Goal: Contribute content: Add original content to the website for others to see

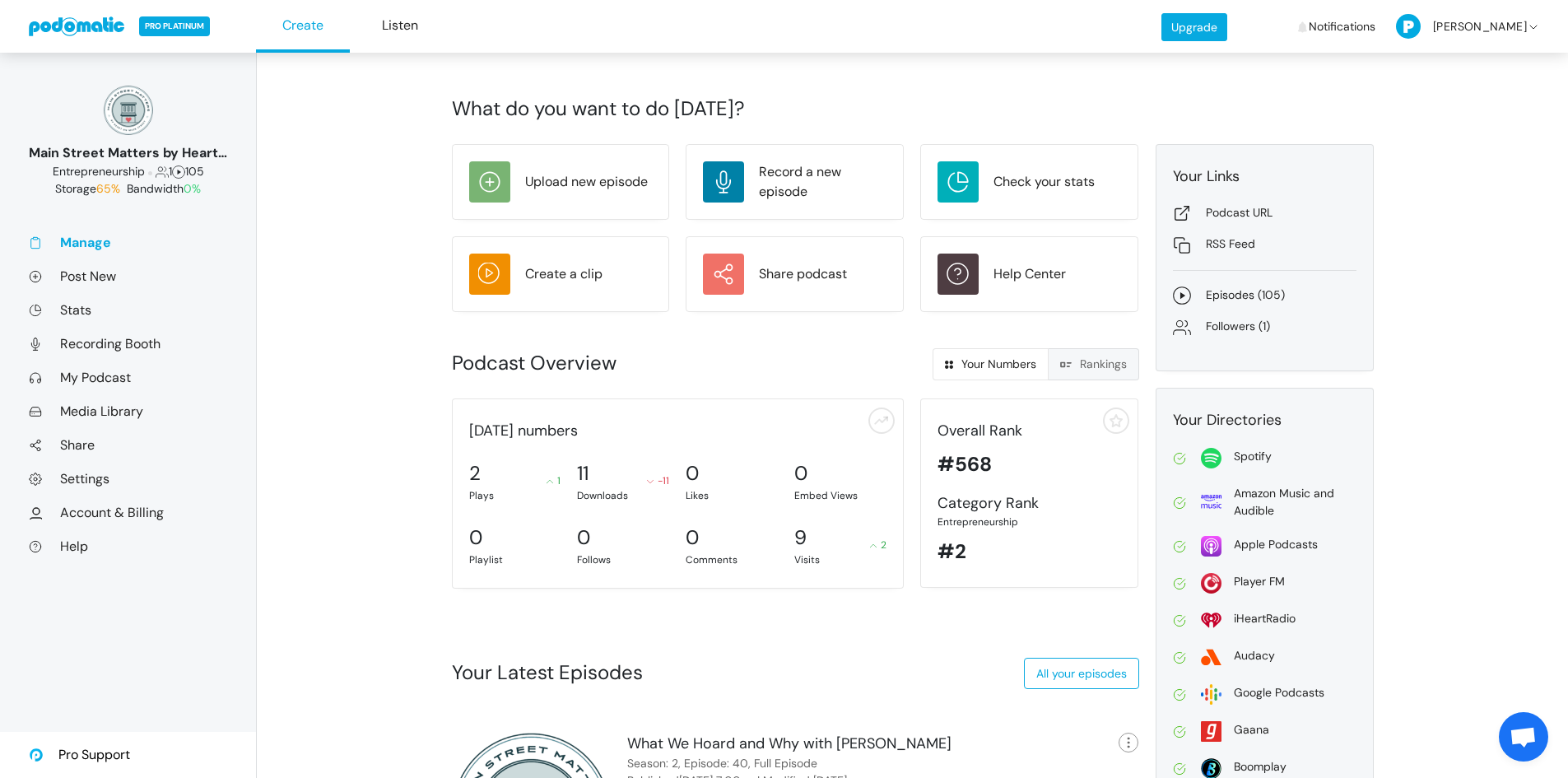
scroll to position [206, 0]
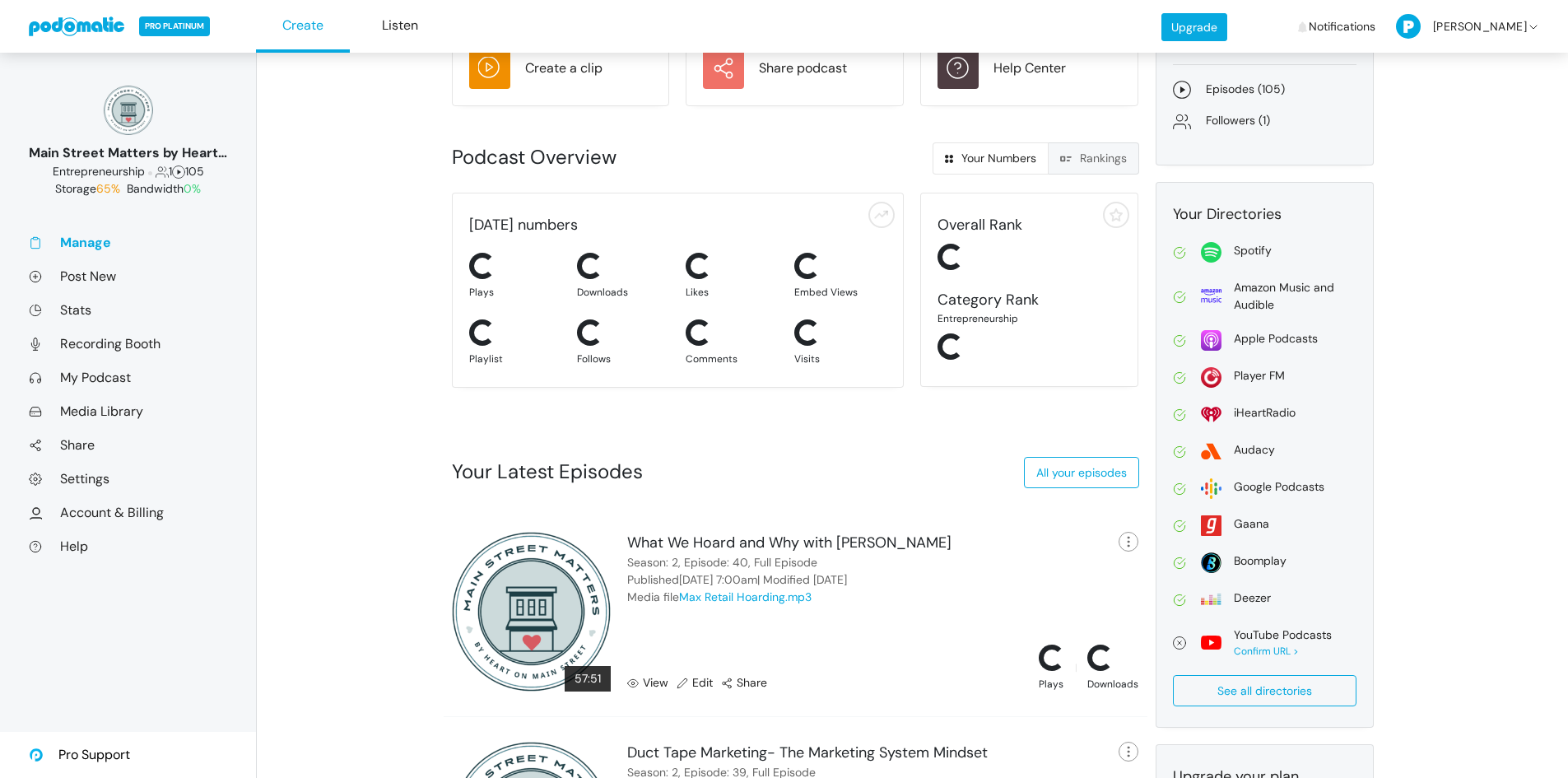
scroll to position [206, 0]
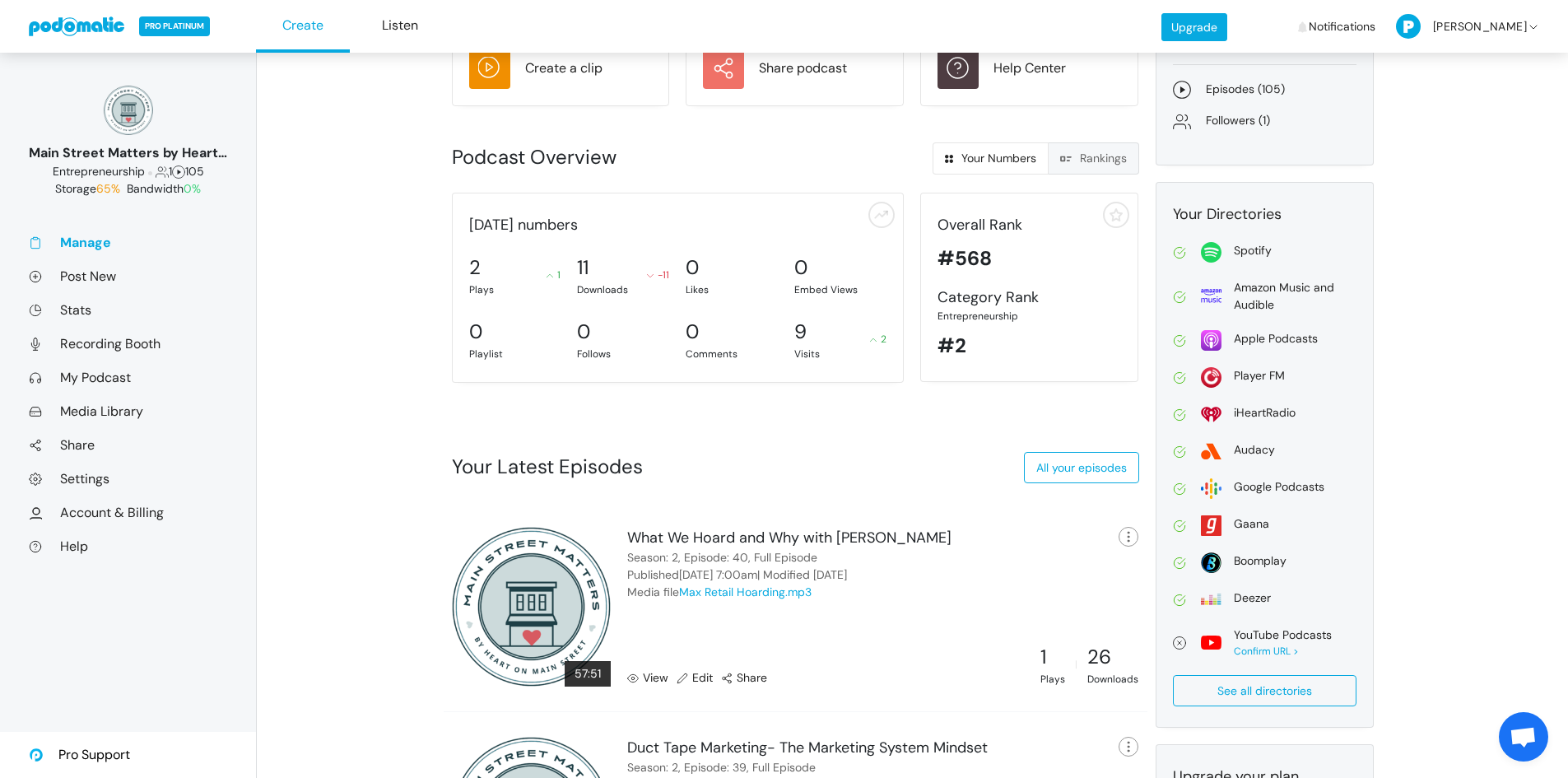
click at [650, 680] on link "View" at bounding box center [648, 677] width 41 height 17
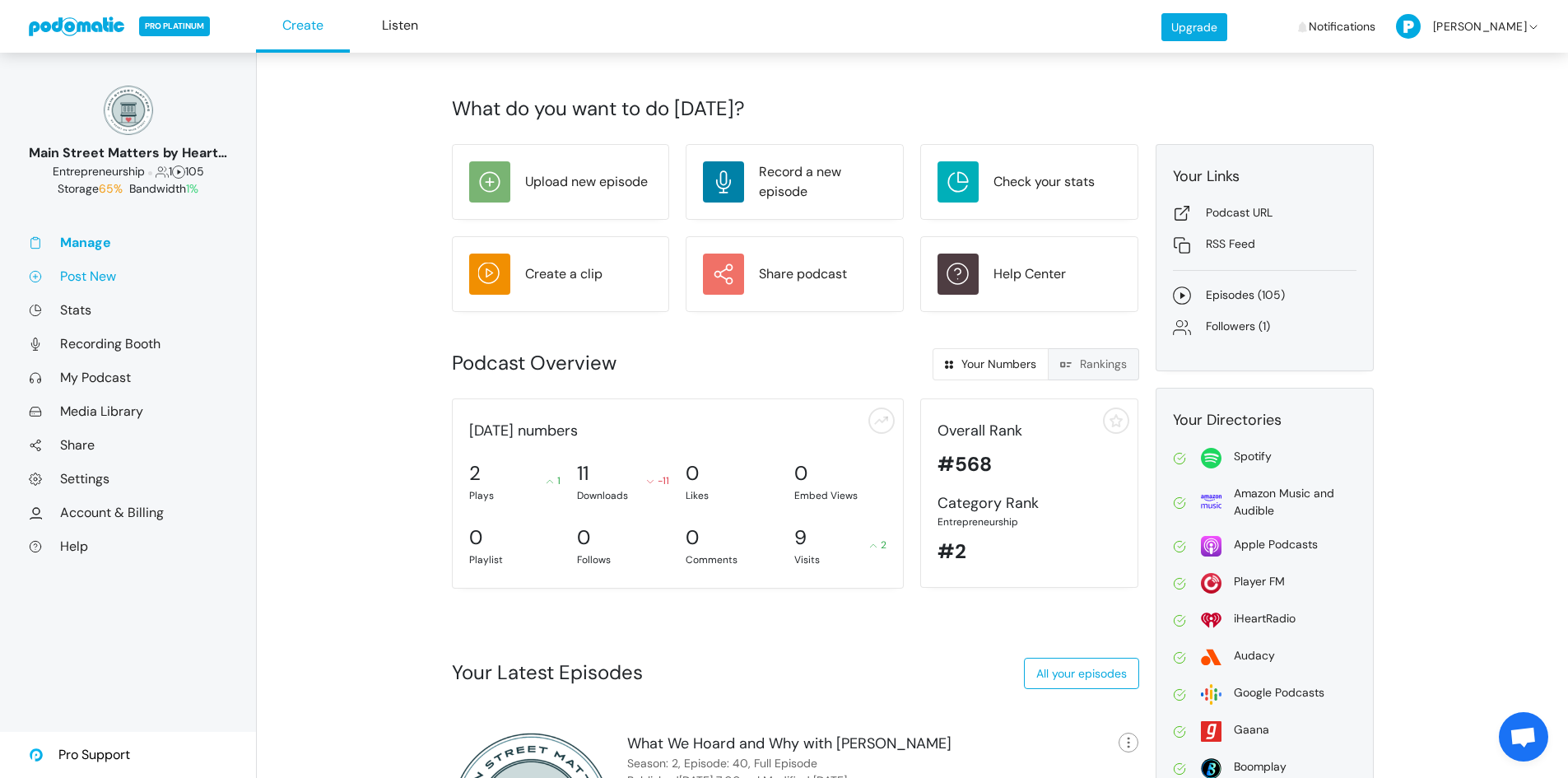
click at [94, 273] on link "Post New" at bounding box center [128, 276] width 199 height 17
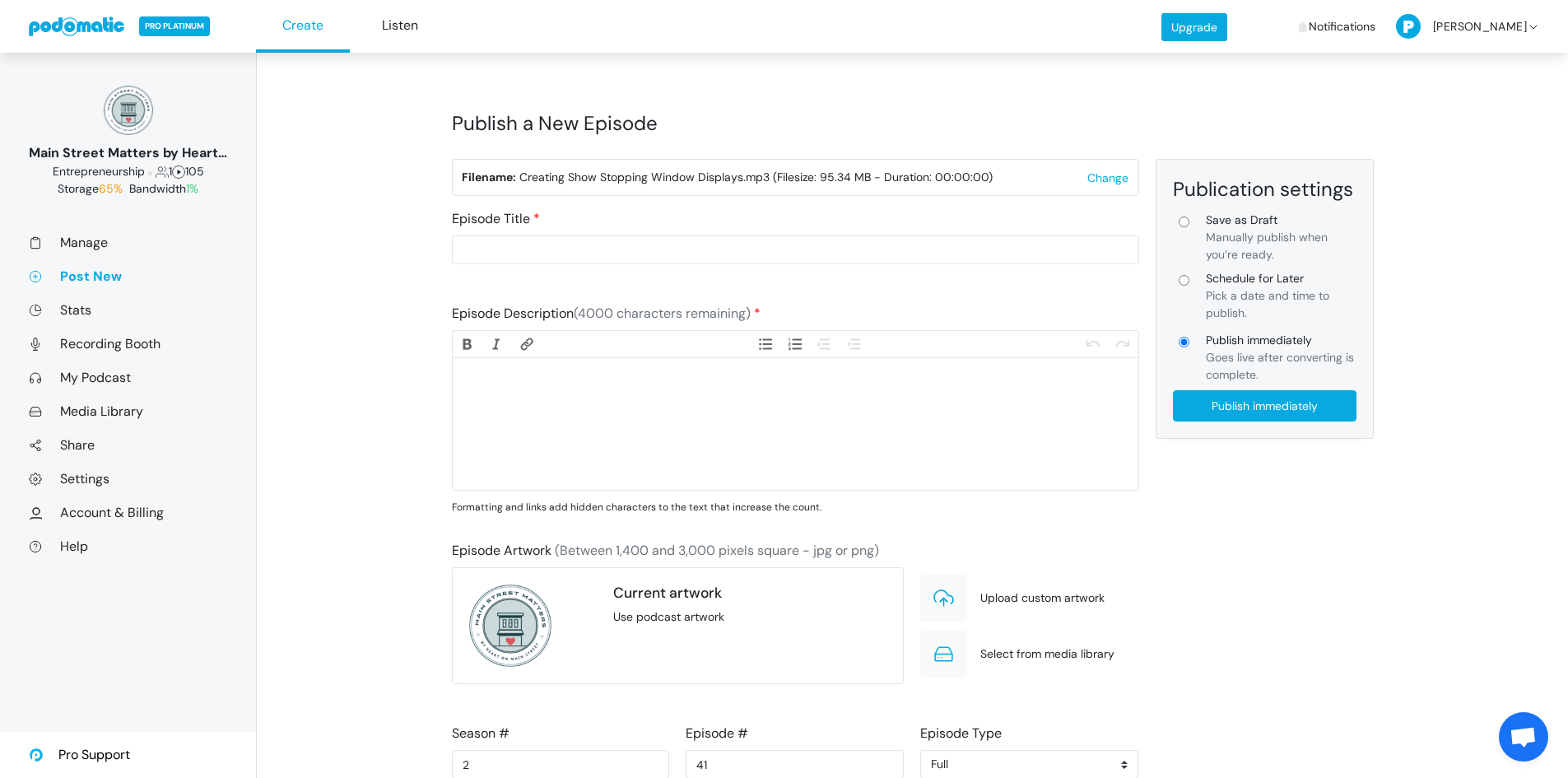
click at [610, 398] on trix-editor at bounding box center [796, 423] width 686 height 132
paste trix-editor "<lor>Ips dolorsit ame con adip elitseddo — eiu <te>incidid</ut> — labo et dol m…"
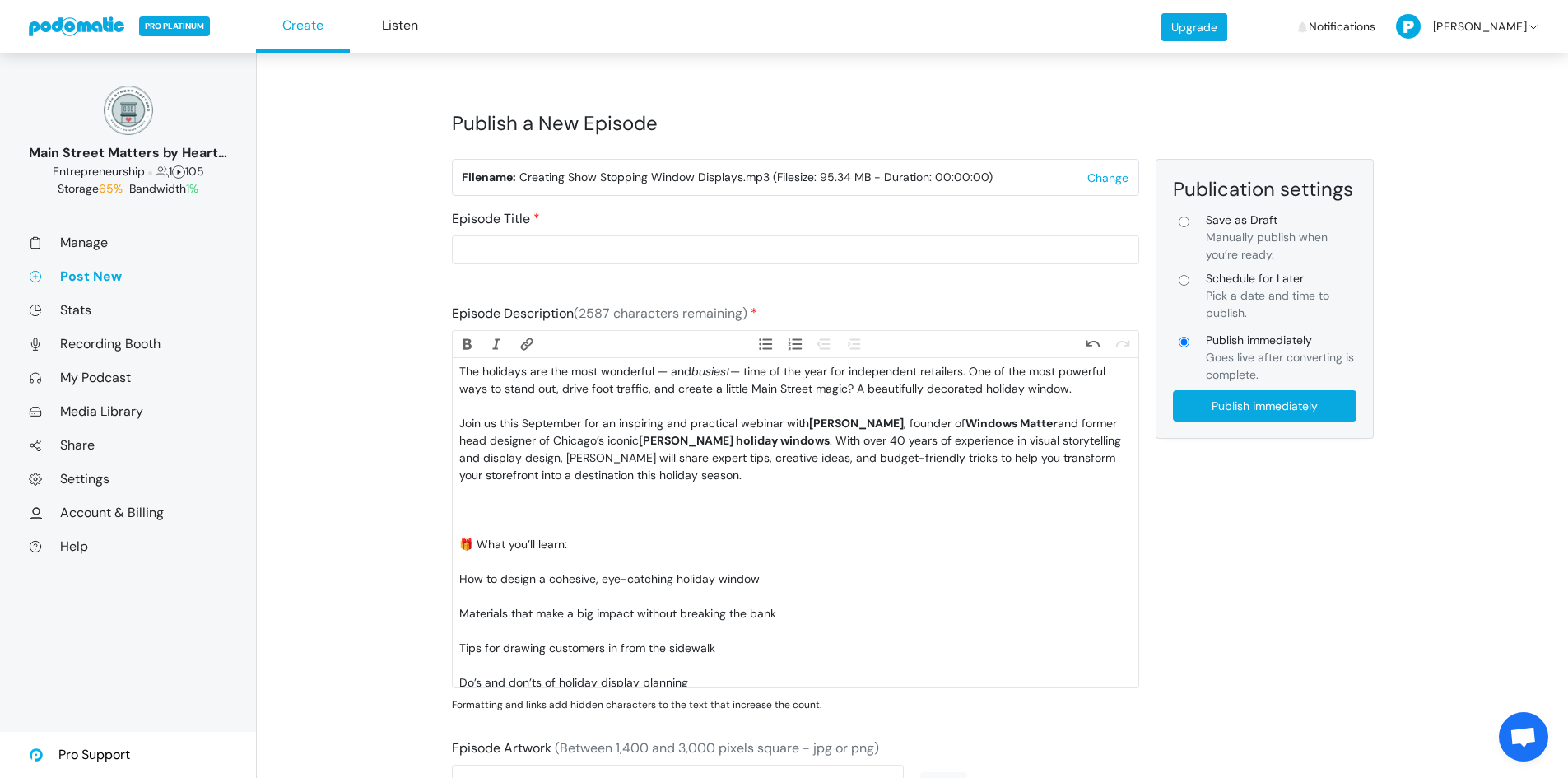
click at [600, 507] on div at bounding box center [795, 518] width 672 height 35
click at [598, 522] on div "🎁 What you’ll learn:" at bounding box center [795, 518] width 672 height 35
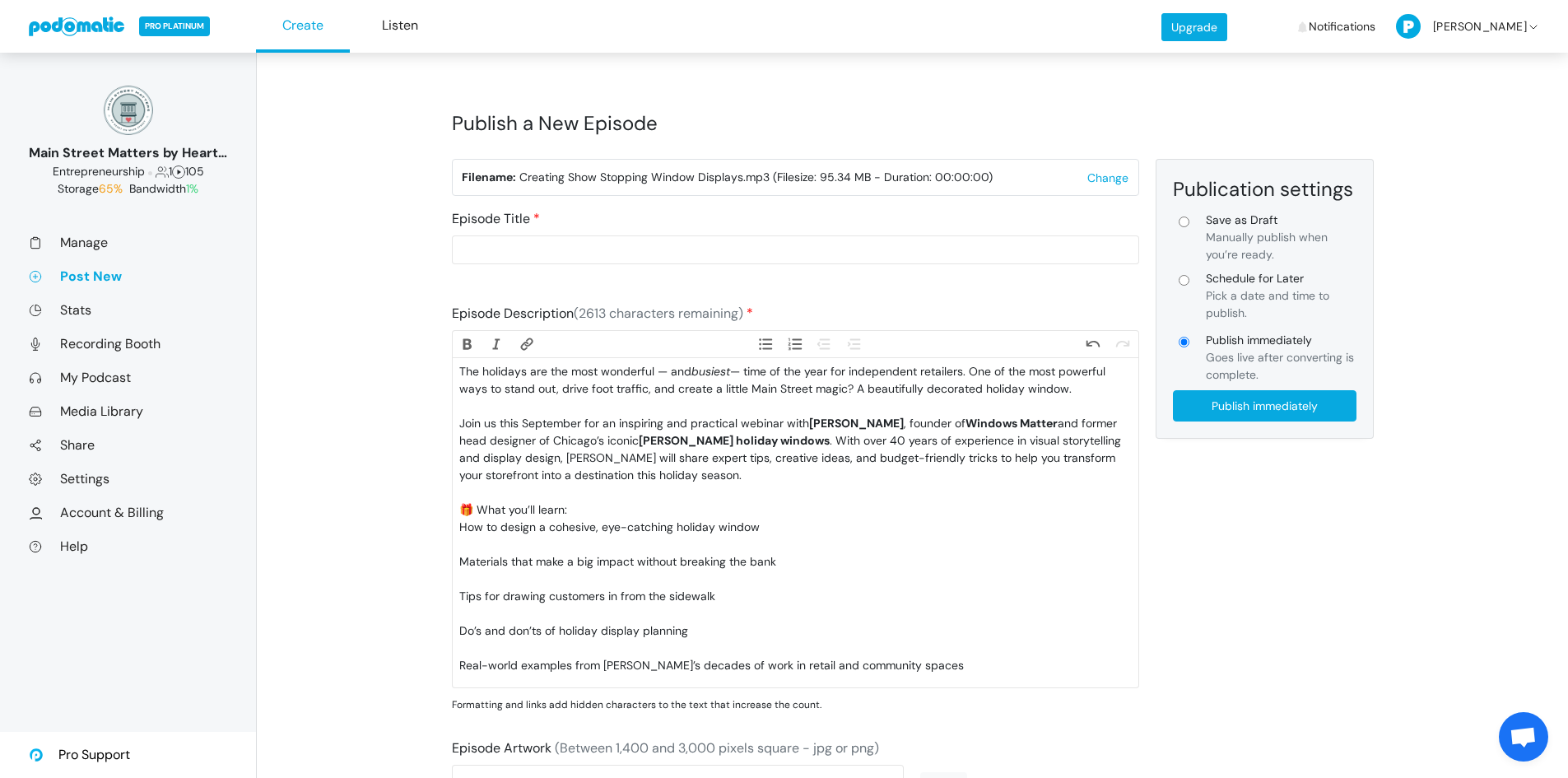
click at [593, 548] on div "How to design a cohesive, eye-catching holiday window" at bounding box center [795, 535] width 672 height 35
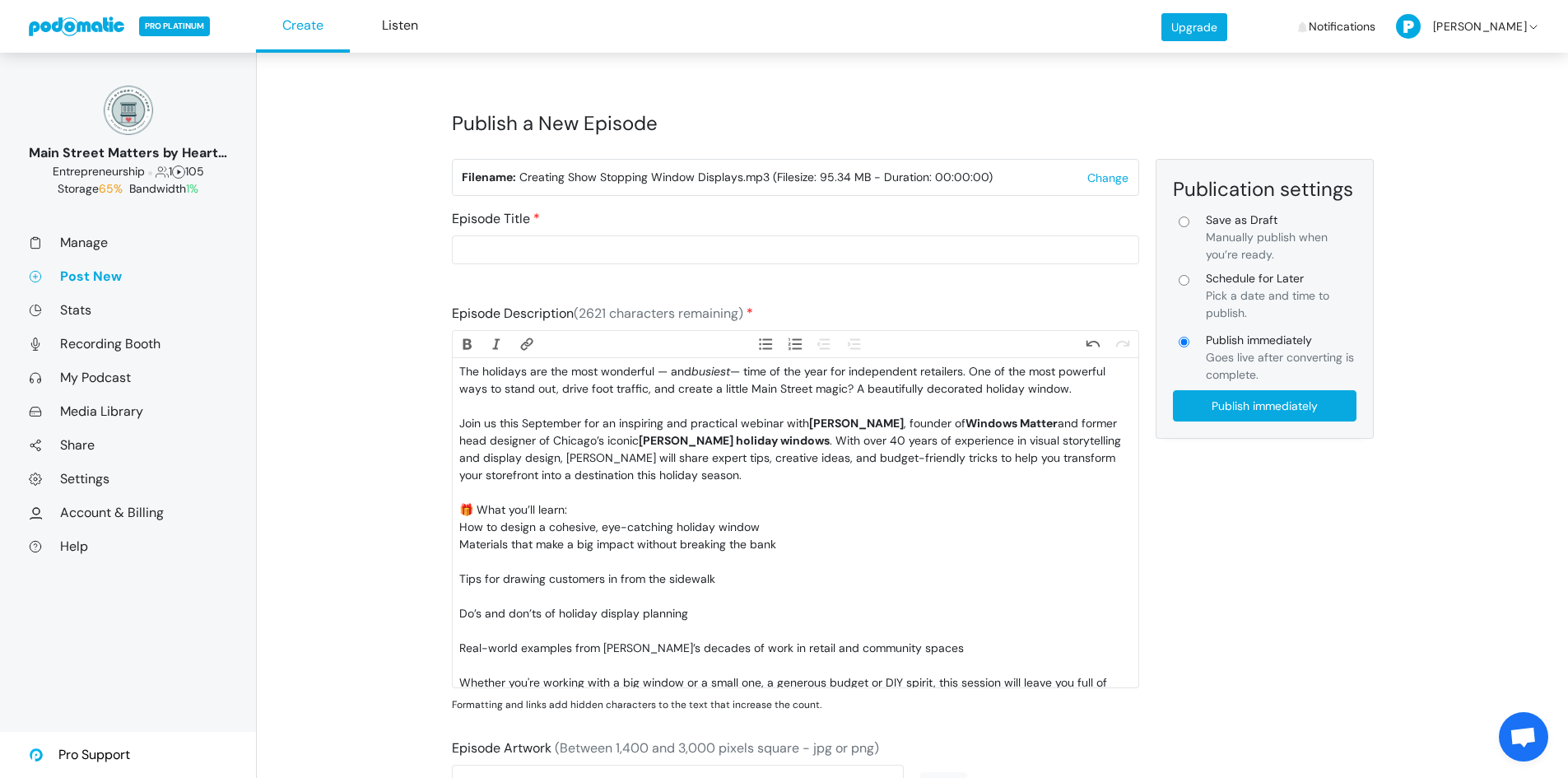
click at [590, 565] on div "Materials that make a big impact without breaking the bank" at bounding box center [795, 553] width 672 height 35
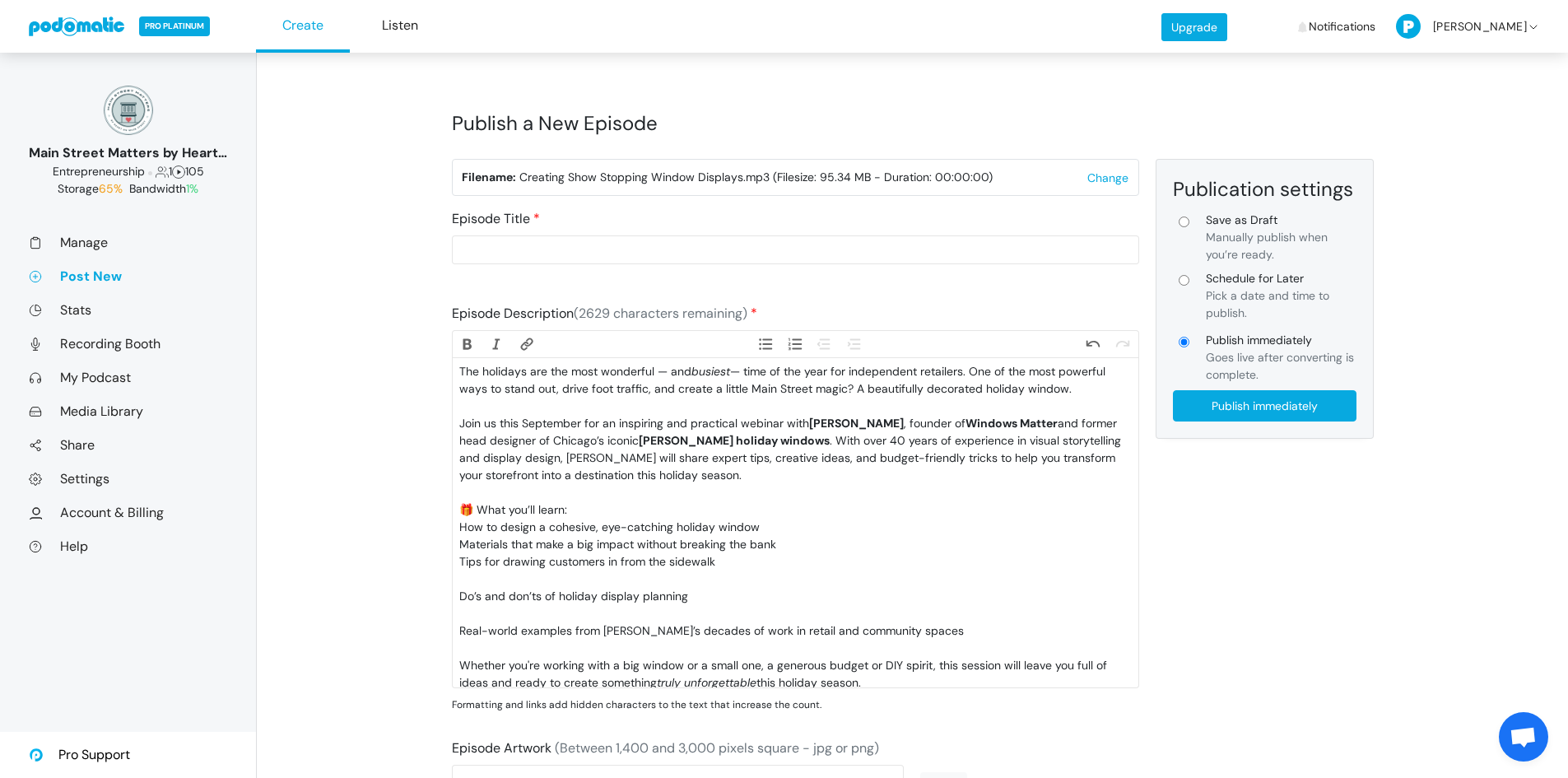
click at [582, 583] on div "Tips for drawing customers in from the sidewalk" at bounding box center [795, 570] width 672 height 35
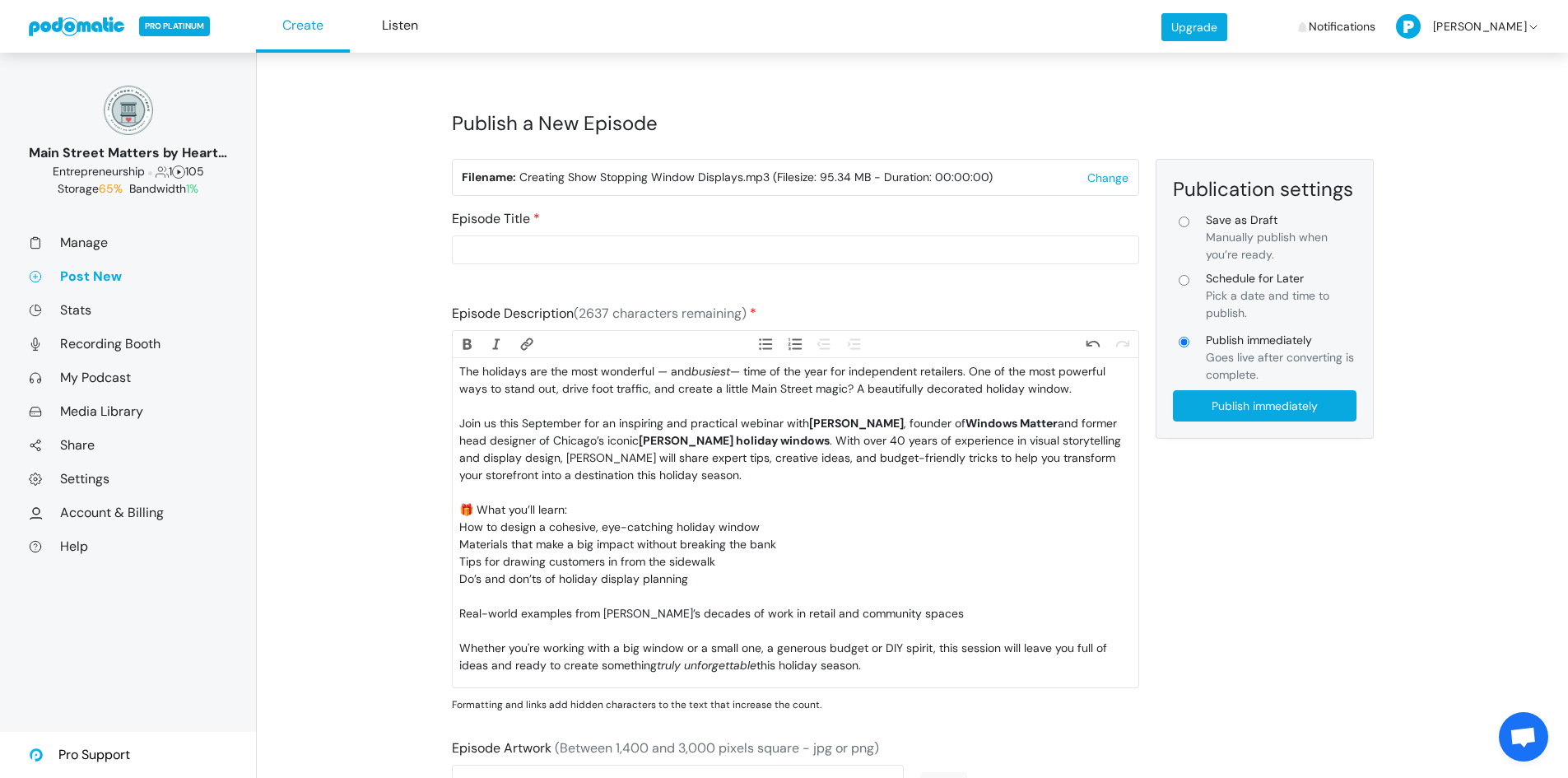
click at [578, 597] on div "Do’s and don’ts of holiday display planning" at bounding box center [795, 587] width 672 height 35
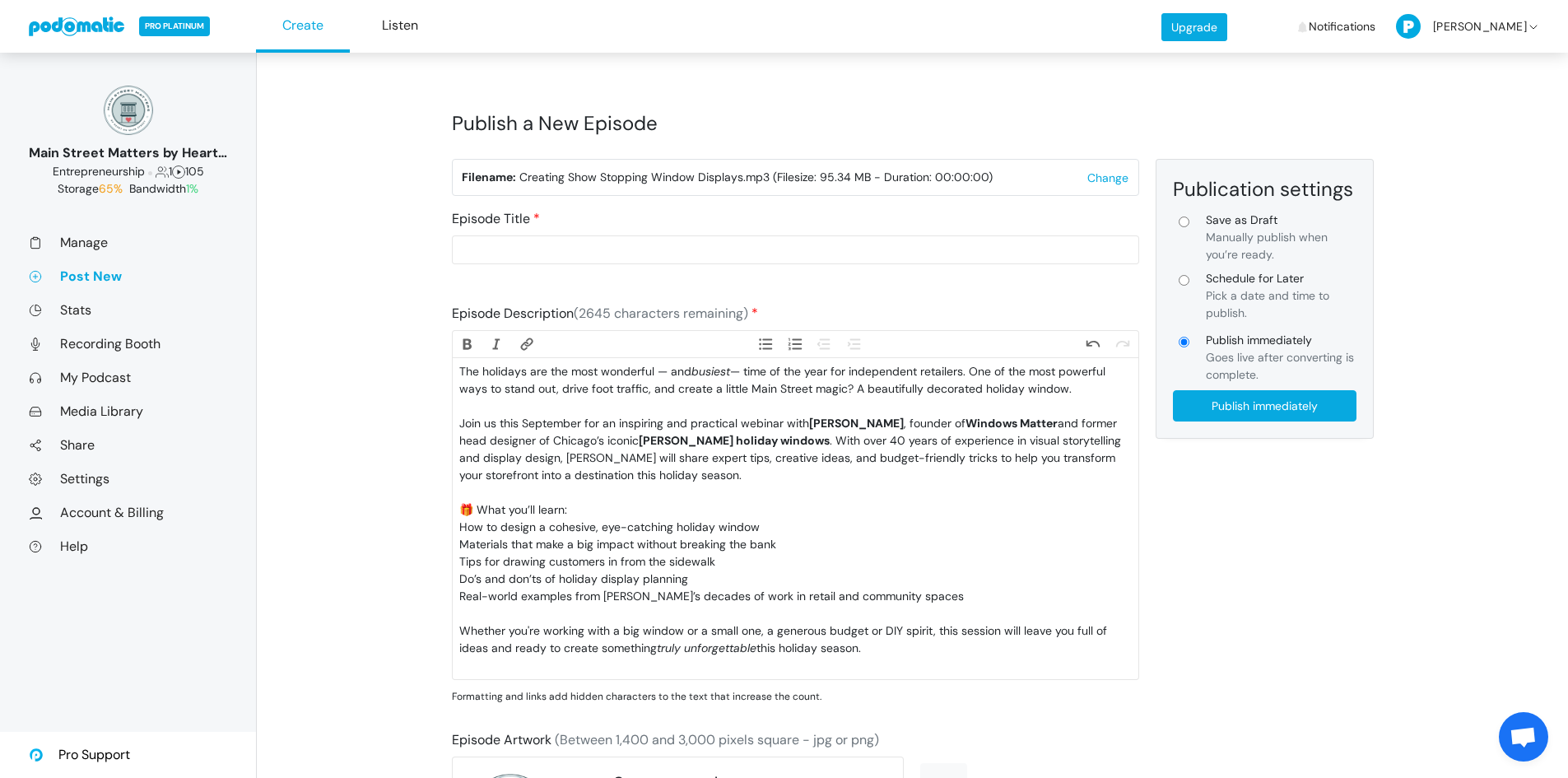
click at [578, 613] on div "Real-world examples from Amy’s decades of work in retail and community spaces" at bounding box center [795, 604] width 672 height 35
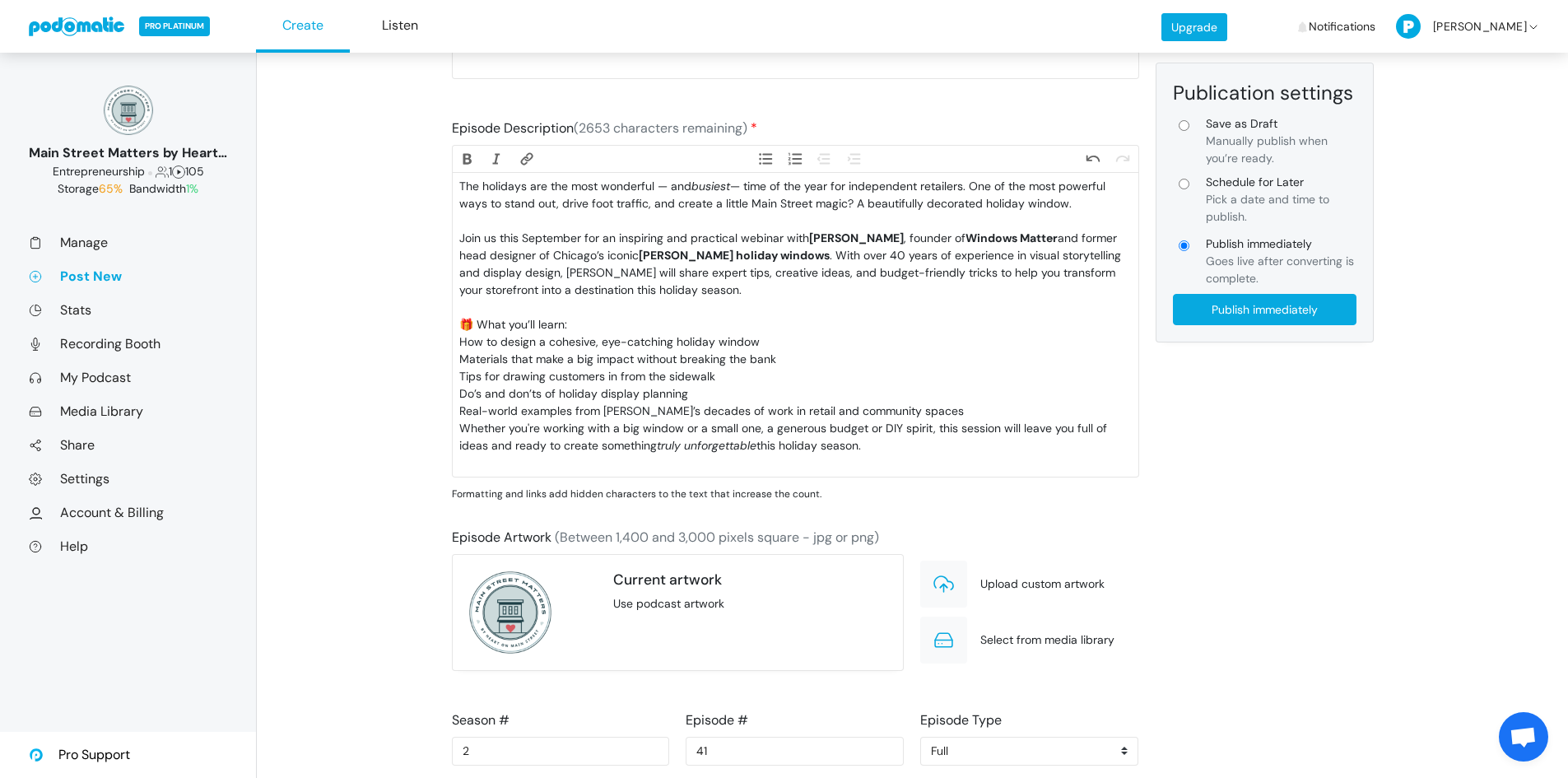
scroll to position [144, 0]
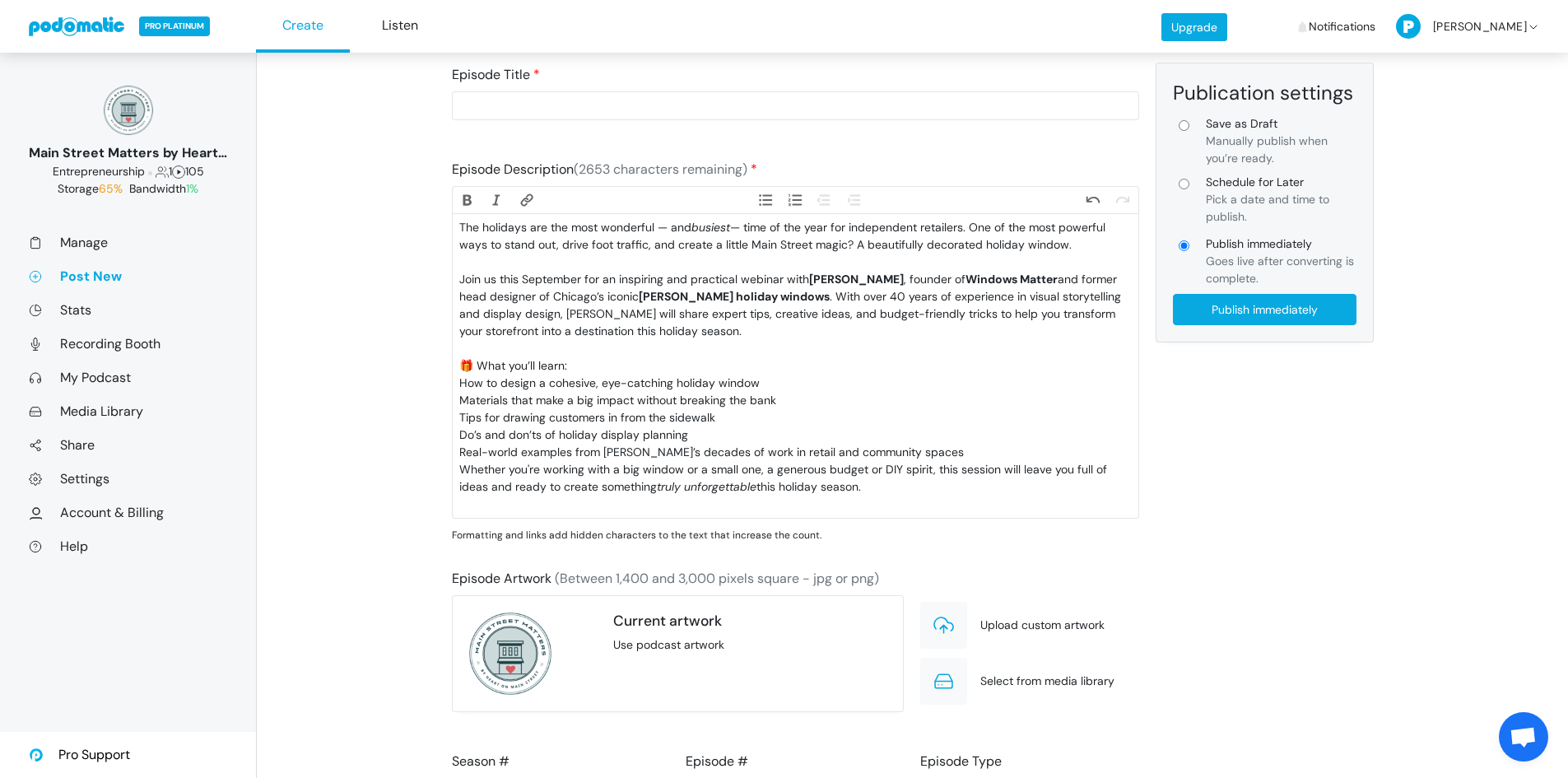
drag, startPoint x: 881, startPoint y: 493, endPoint x: 463, endPoint y: 383, distance: 432.2
click at [463, 383] on trix-editor "The holidays are the most wonderful — and busiest — time of the year for indepe…" at bounding box center [796, 365] width 686 height 303
click at [767, 195] on button "Bullets" at bounding box center [765, 200] width 30 height 18
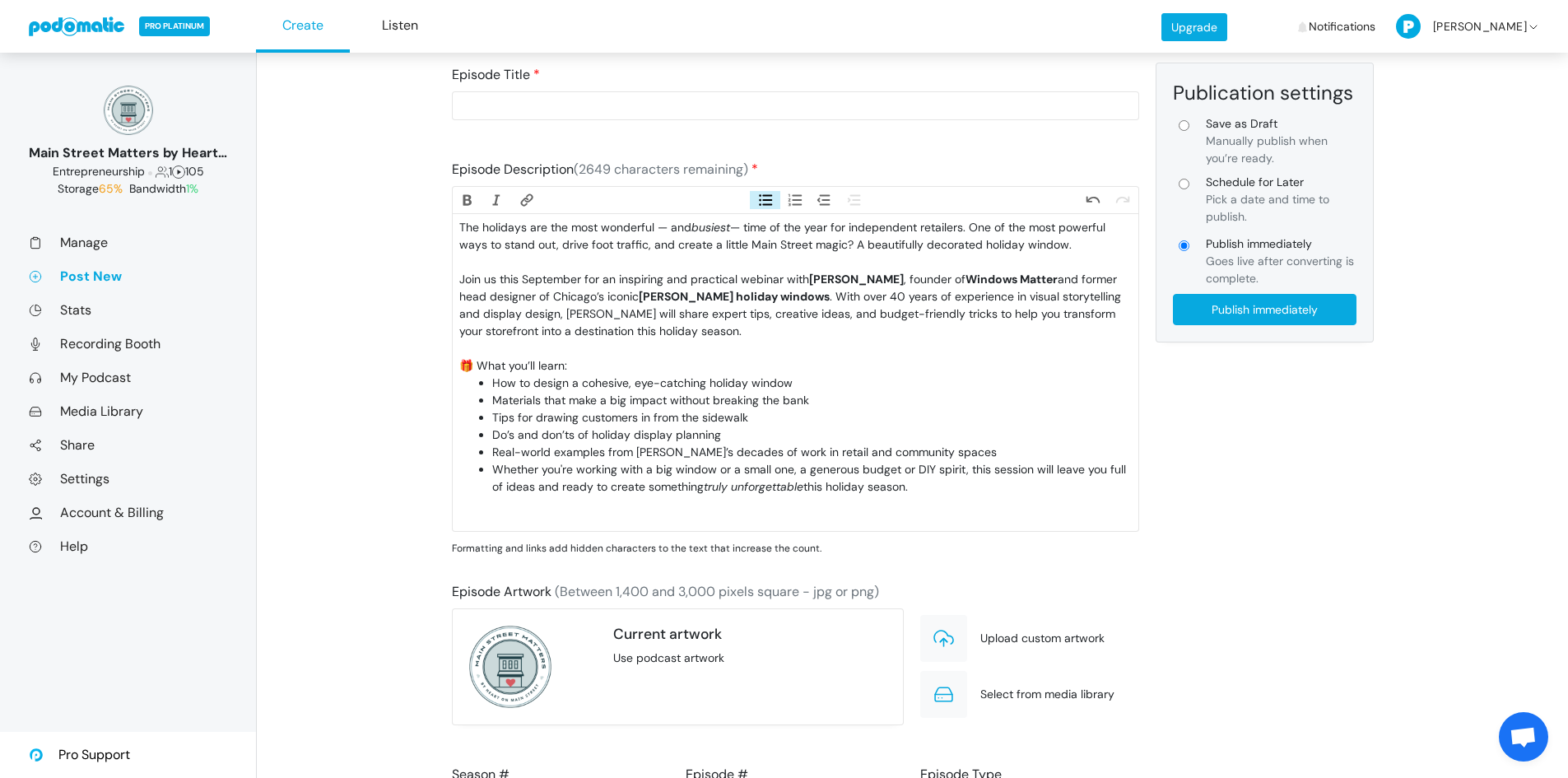
click at [656, 510] on div at bounding box center [795, 517] width 672 height 17
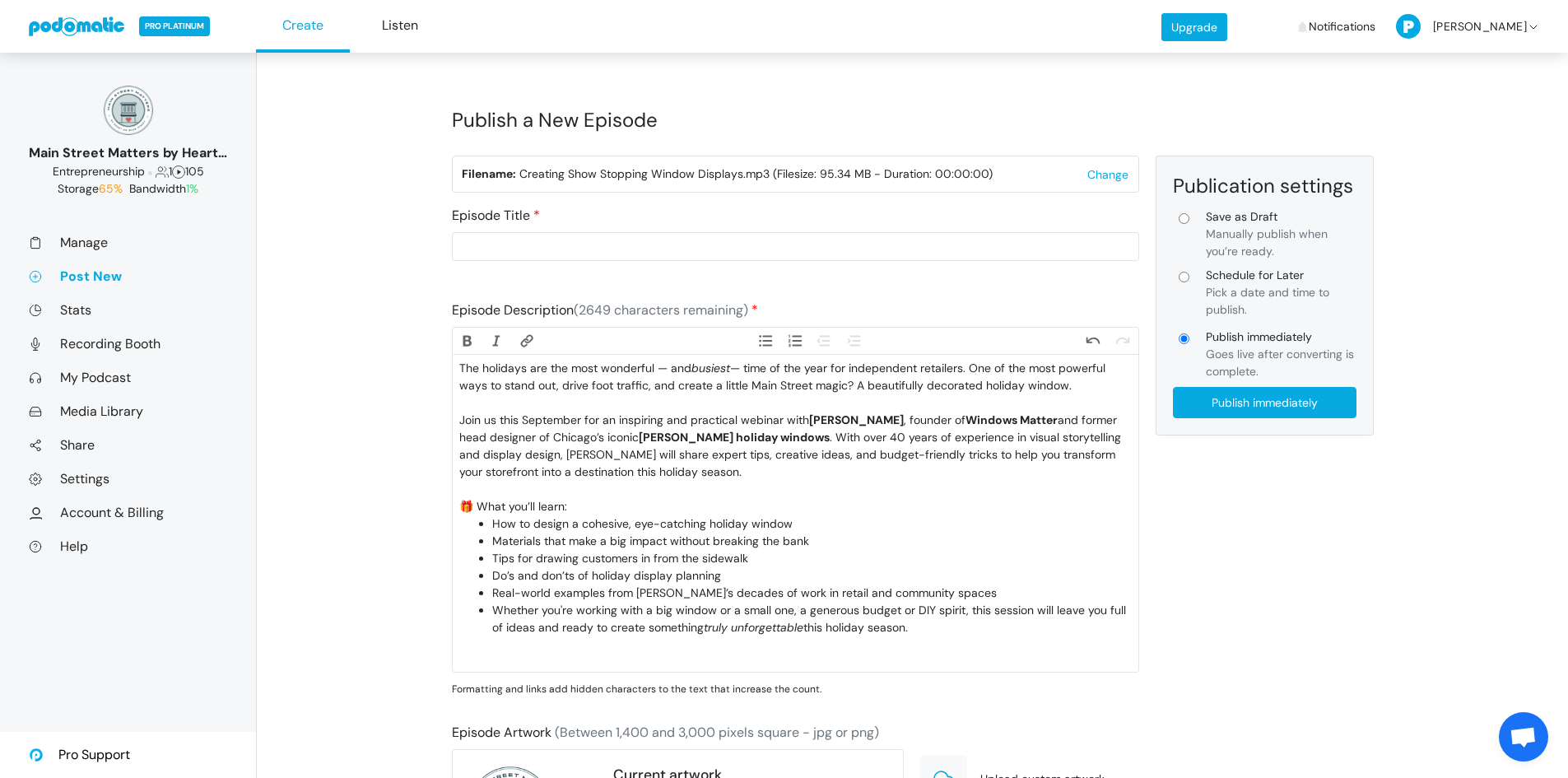
scroll to position [0, 0]
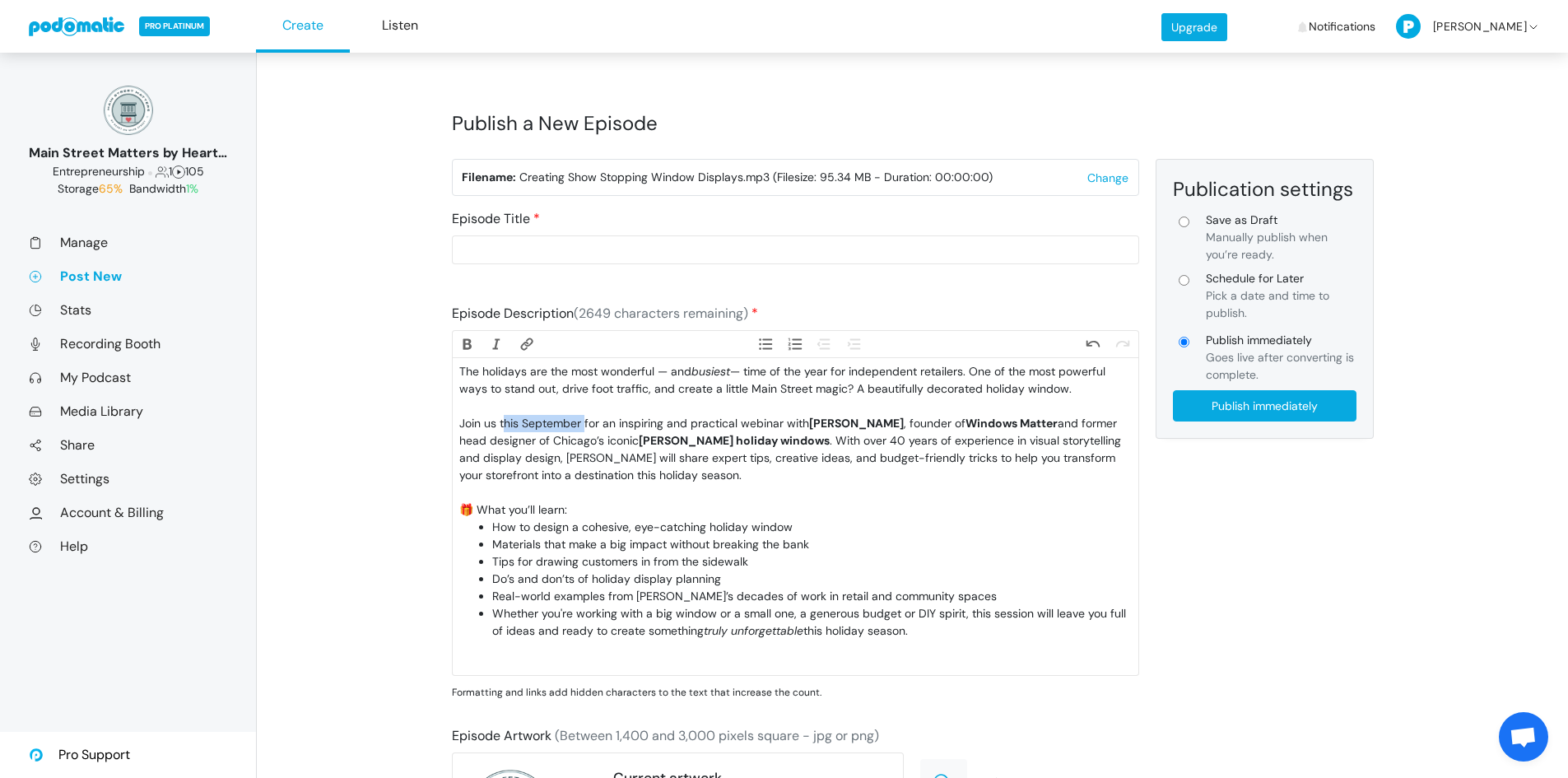
drag, startPoint x: 505, startPoint y: 422, endPoint x: 587, endPoint y: 416, distance: 82.2
click at [587, 416] on div "Join us this September for an inspiring and practical webinar with Amy Meadows …" at bounding box center [795, 449] width 672 height 69
click at [677, 423] on div "Join us for an inspiring and practical webinar with Amy Meadows , founder of Wi…" at bounding box center [795, 449] width 672 height 69
type trix-editor "<div>The holidays are the most wonderful — and <em>busiest</em> — time of the y…"
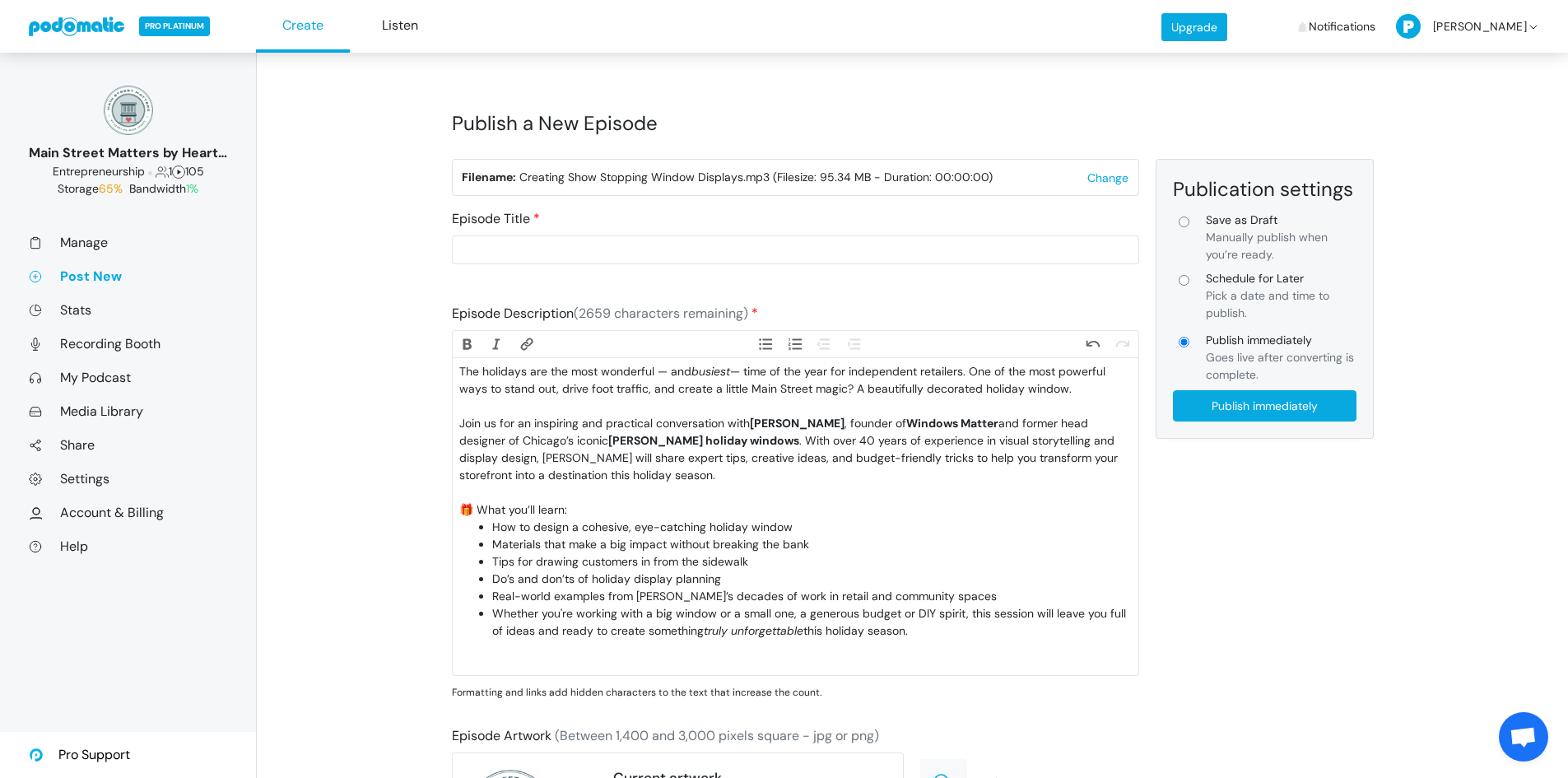
click at [1189, 280] on input "Schedule for Later Pick a date and time to publish." at bounding box center [1185, 280] width 11 height 11
radio input "true"
type input "Schedule for Later"
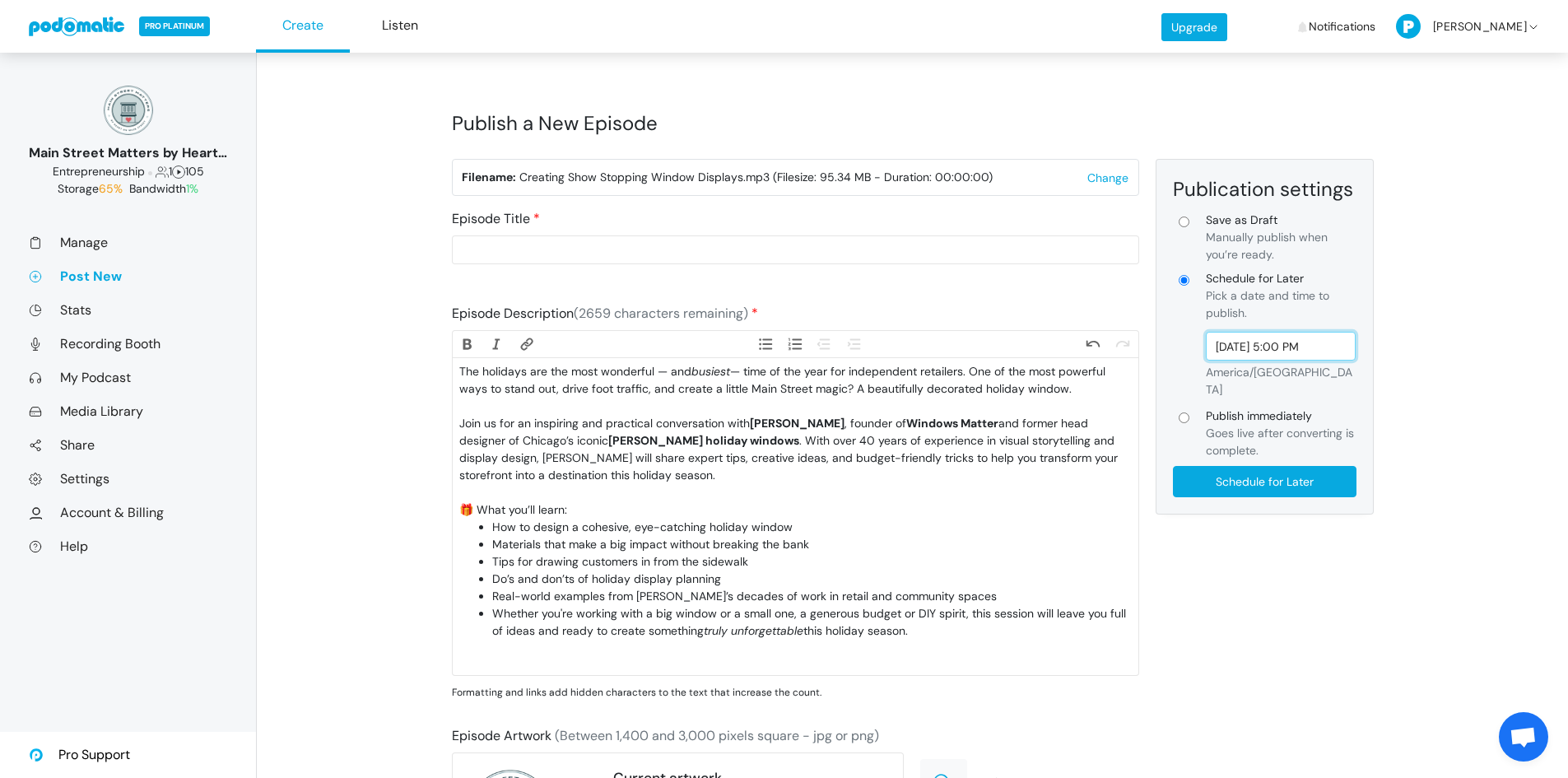
click at [1274, 343] on input "Oct 1, 2025 5:00 PM" at bounding box center [1281, 346] width 150 height 29
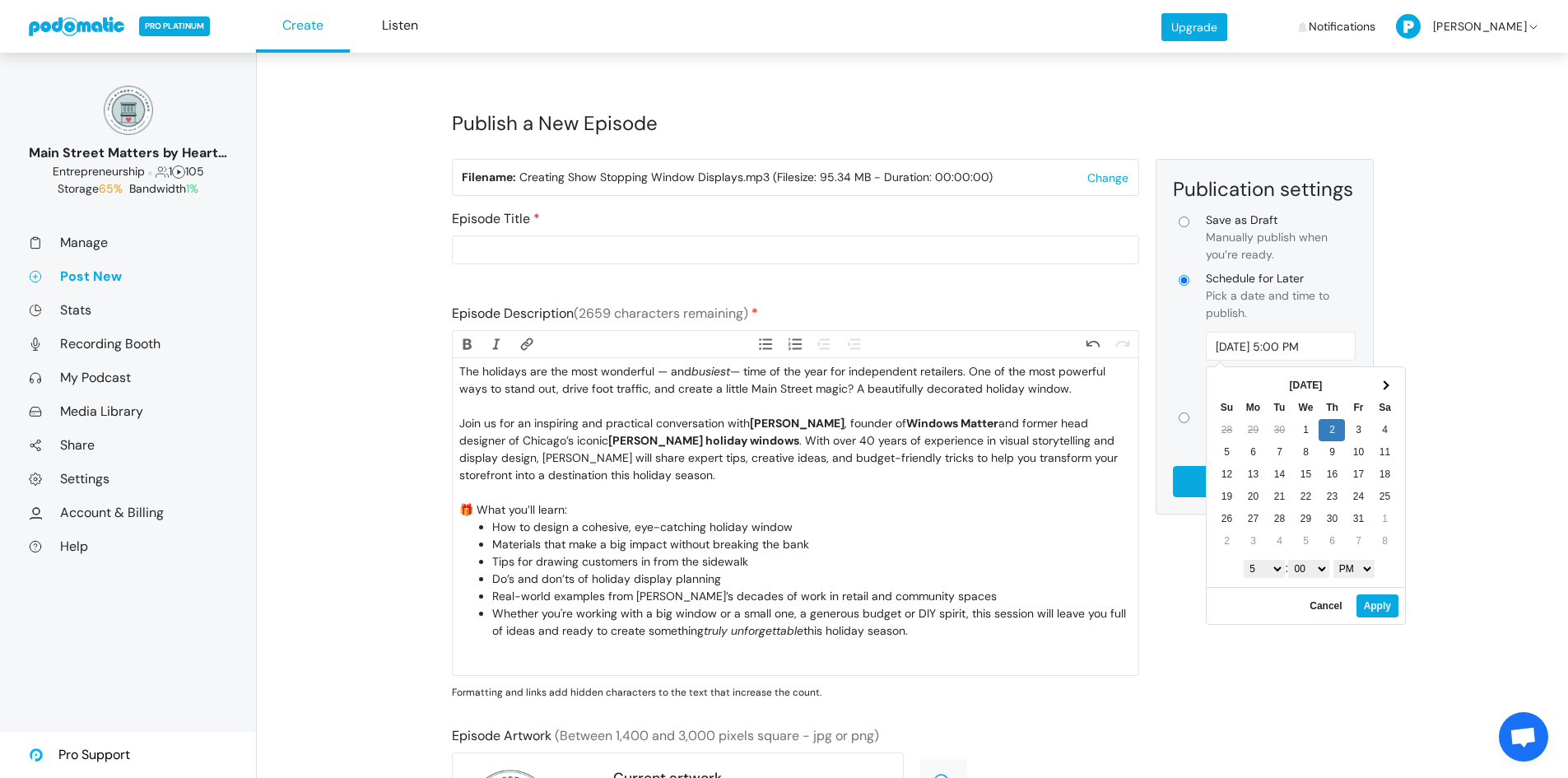
click at [1272, 569] on select "1 2 3 4 5 6 7 8 9 10 11 12" at bounding box center [1264, 569] width 41 height 18
click at [1350, 564] on select "AM PM" at bounding box center [1354, 569] width 41 height 18
click at [1384, 604] on button "Apply" at bounding box center [1377, 606] width 42 height 23
type input "Oct 2, 2025 7:00 AM"
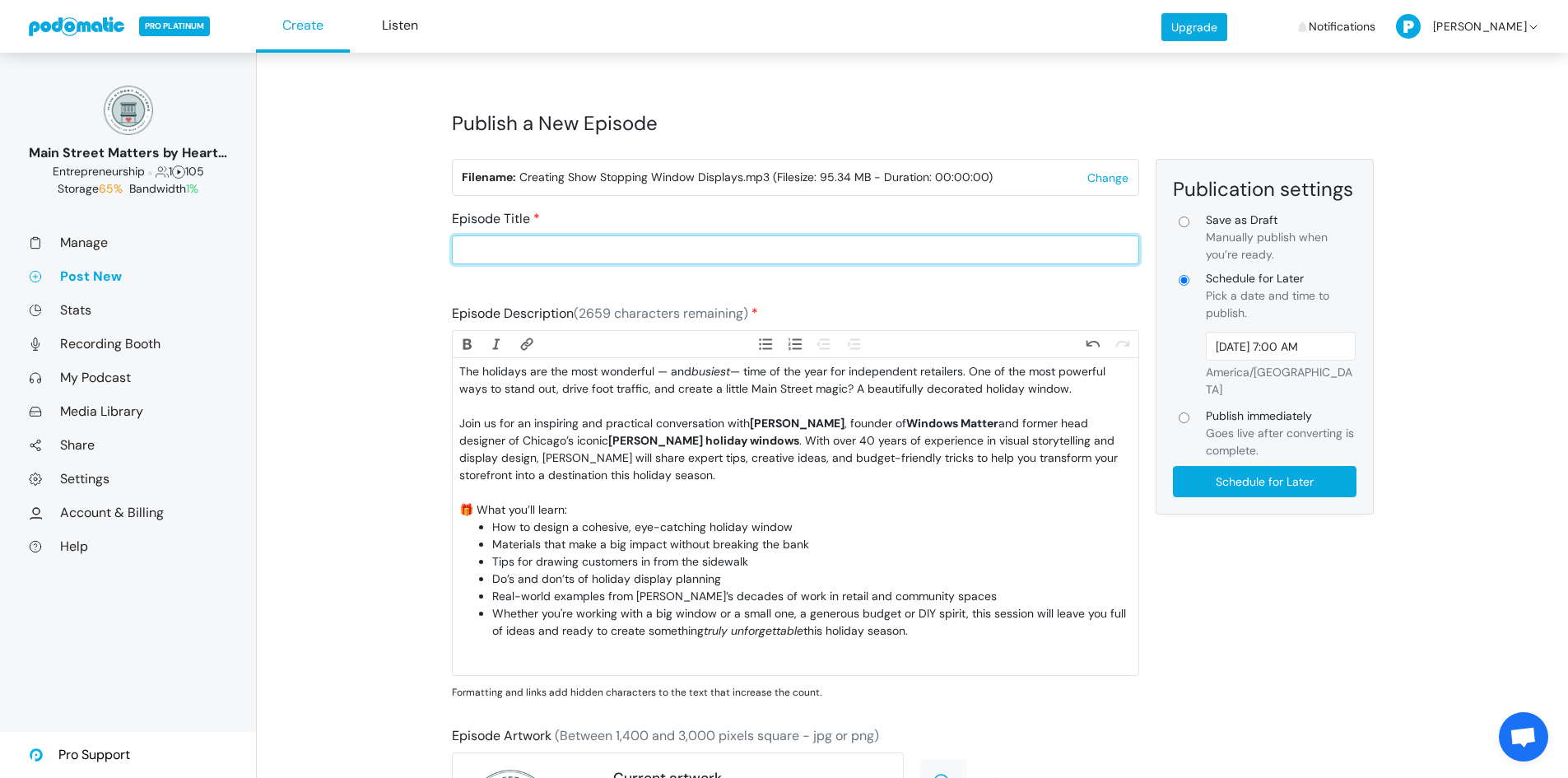
click at [509, 246] on input "Episode Title" at bounding box center [796, 250] width 688 height 29
type input "Creating Show-Stopping Holiday Window Displays with [PERSON_NAME]"
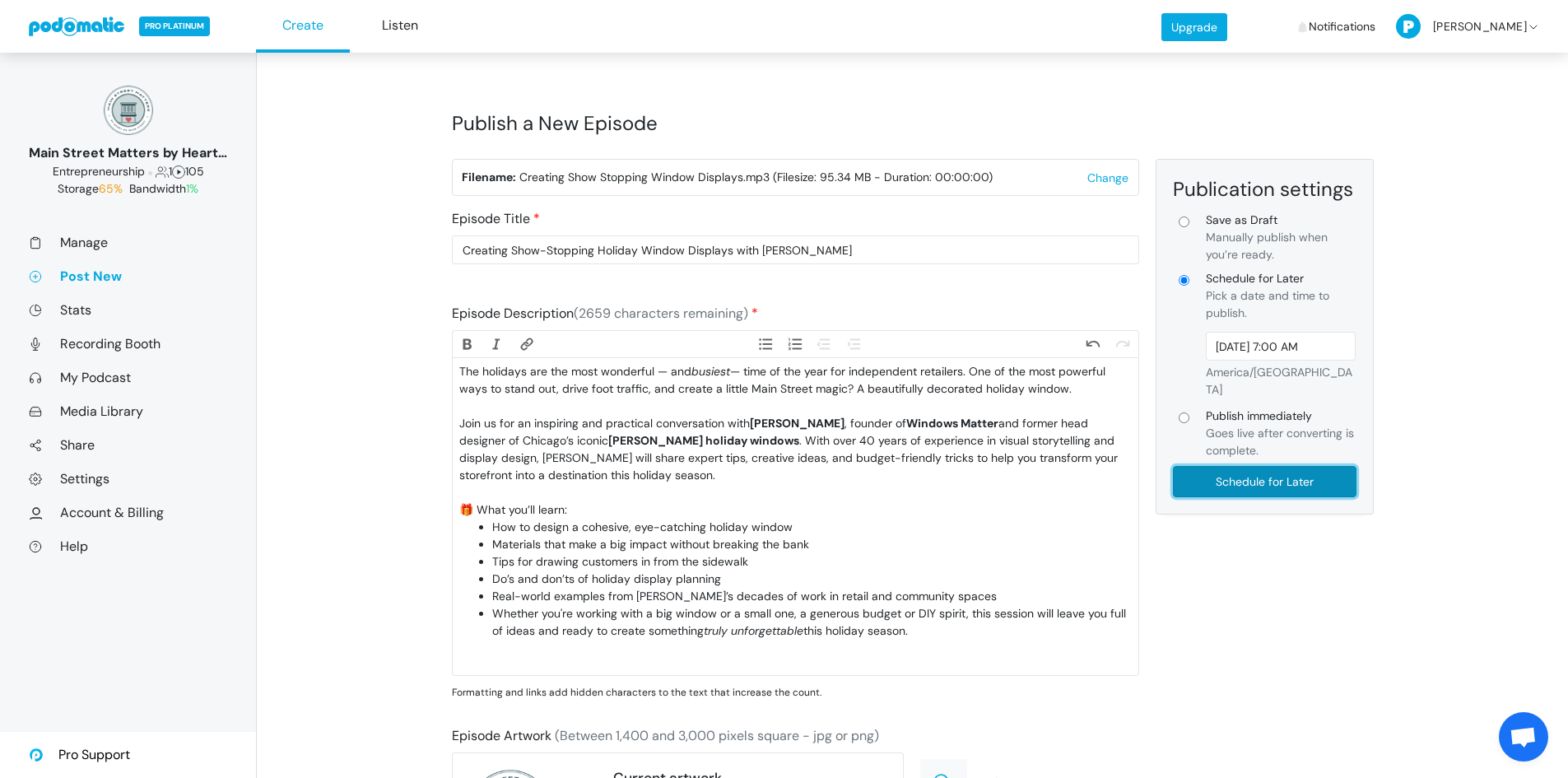
click at [1272, 470] on input "Schedule for Later" at bounding box center [1264, 481] width 184 height 31
type input "Schedule for Later"
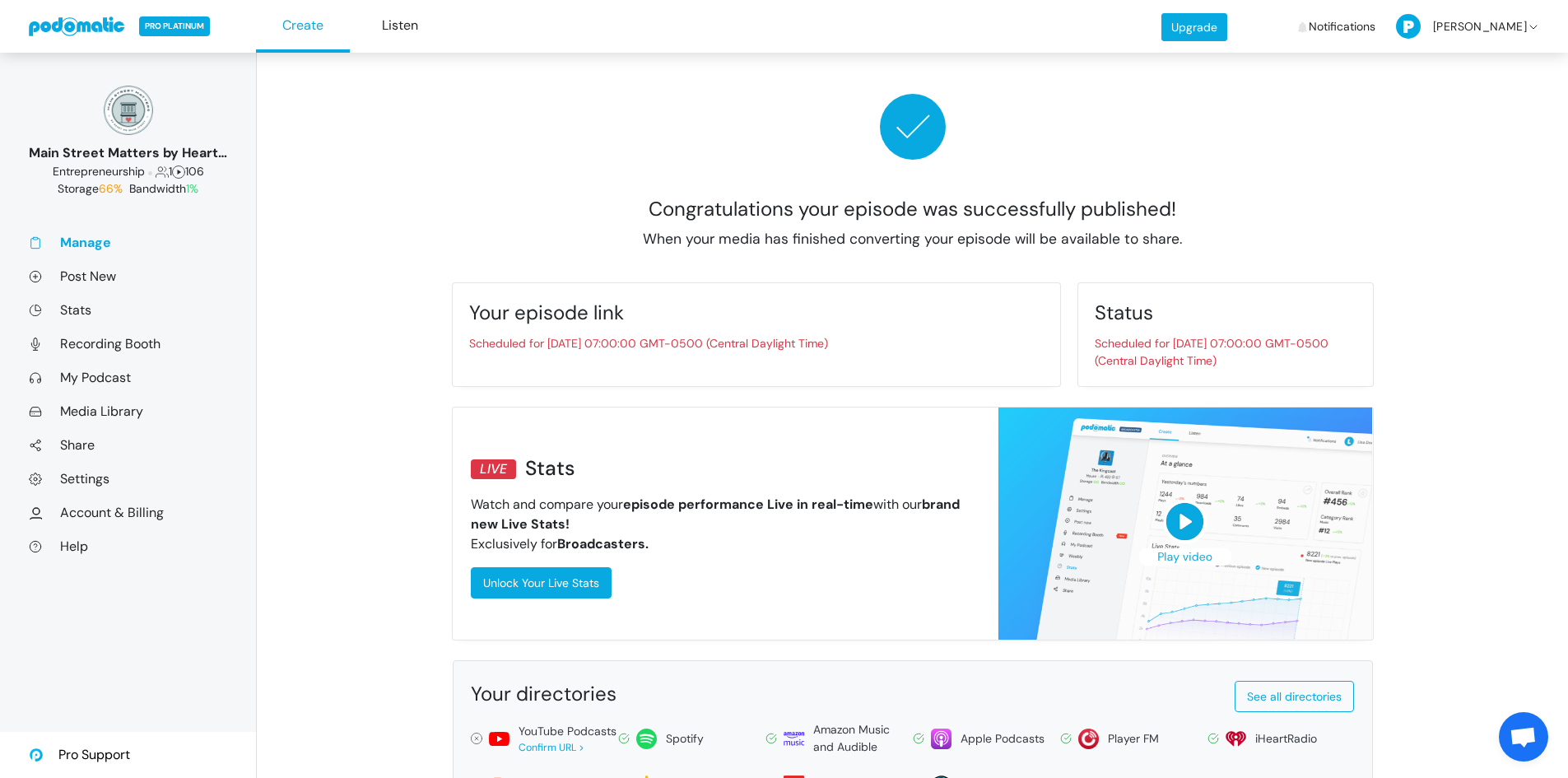
click at [113, 27] on link at bounding box center [77, 26] width 97 height 20
